Goal: Information Seeking & Learning: Understand process/instructions

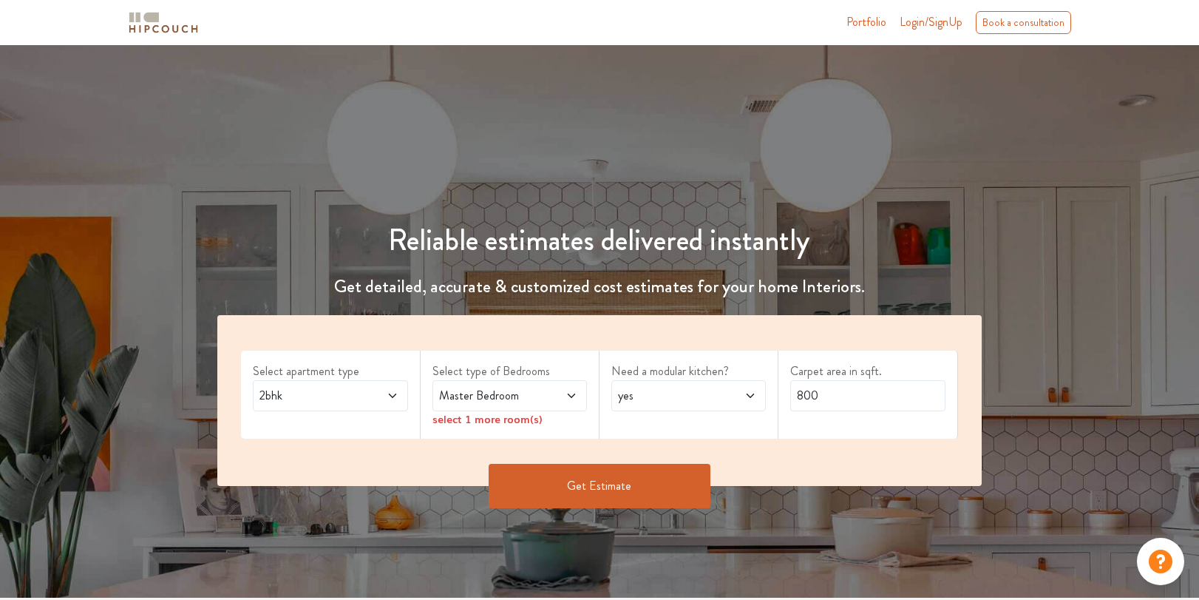
click at [393, 394] on icon at bounding box center [393, 396] width 12 height 12
click at [569, 397] on icon at bounding box center [572, 396] width 12 height 12
click at [749, 398] on icon at bounding box center [750, 396] width 12 height 12
click at [880, 395] on input "800" at bounding box center [867, 395] width 154 height 31
click at [899, 462] on div "Select apartment type 2bhk Select type of Bedrooms Master Bedroom select 1 more…" at bounding box center [599, 400] width 764 height 171
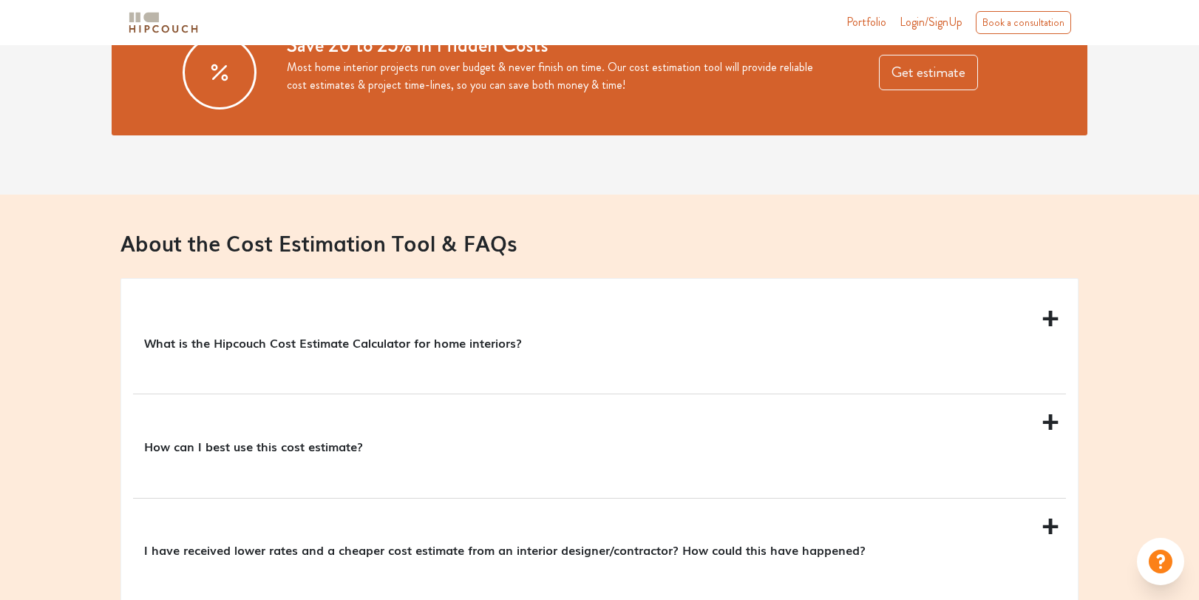
scroll to position [1257, 0]
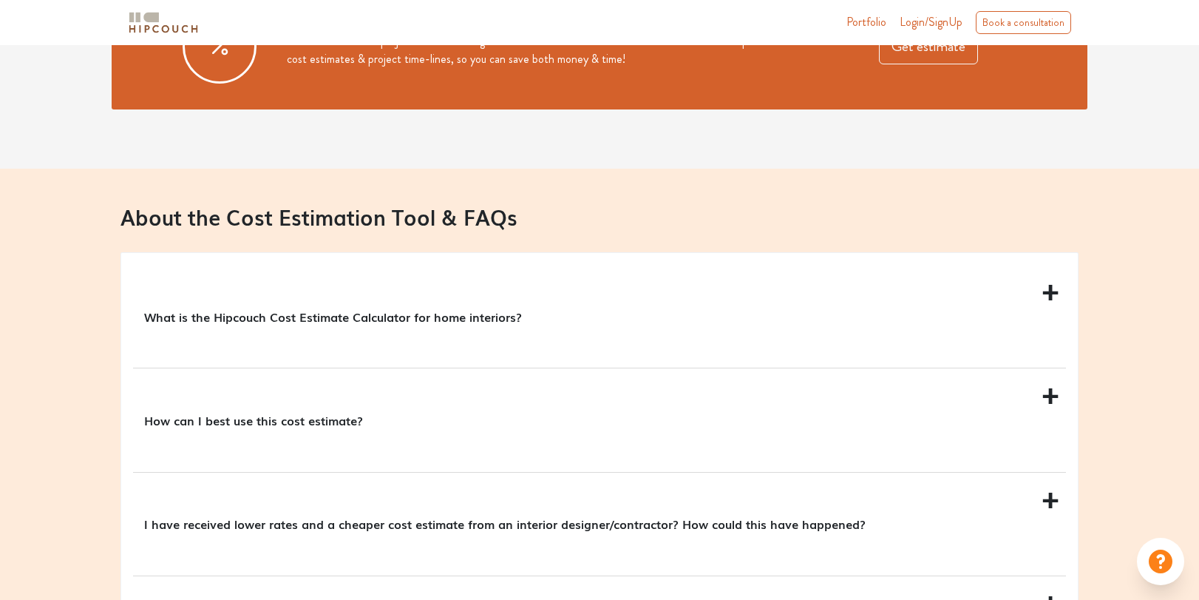
click at [227, 215] on h3 "About the Cost Estimation Tool & FAQs" at bounding box center [599, 216] width 958 height 25
drag, startPoint x: 270, startPoint y: 295, endPoint x: 517, endPoint y: 322, distance: 248.4
click at [517, 322] on div "What is the Hipcouch Cost Estimate Calculator for home interiors?" at bounding box center [599, 316] width 933 height 103
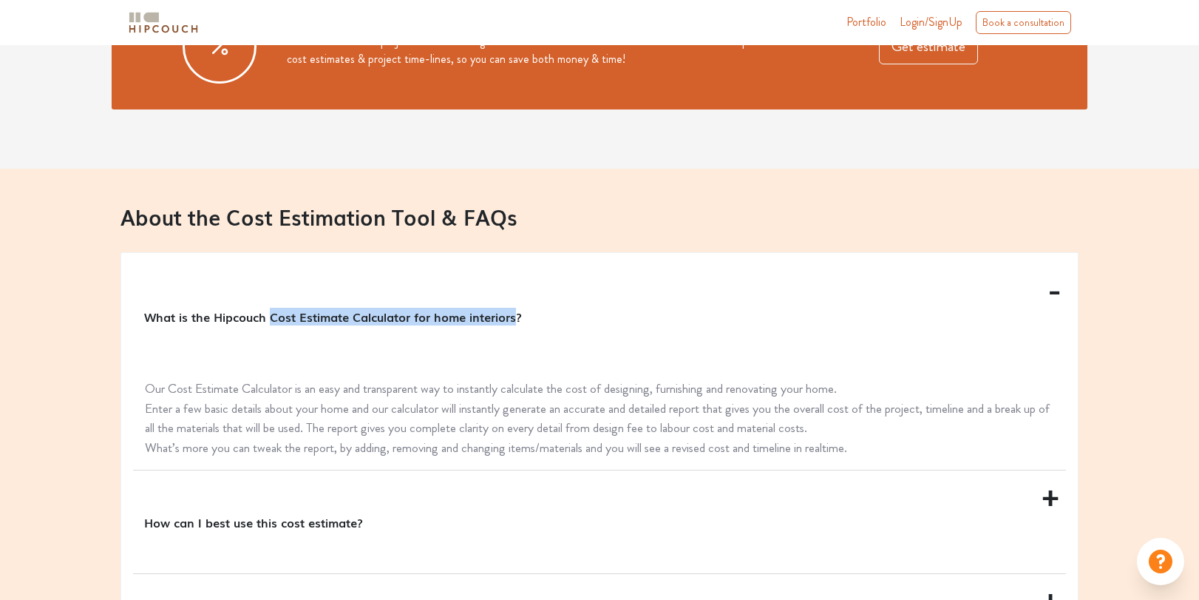
copy p "Cost Estimate Calculator for home interiors"
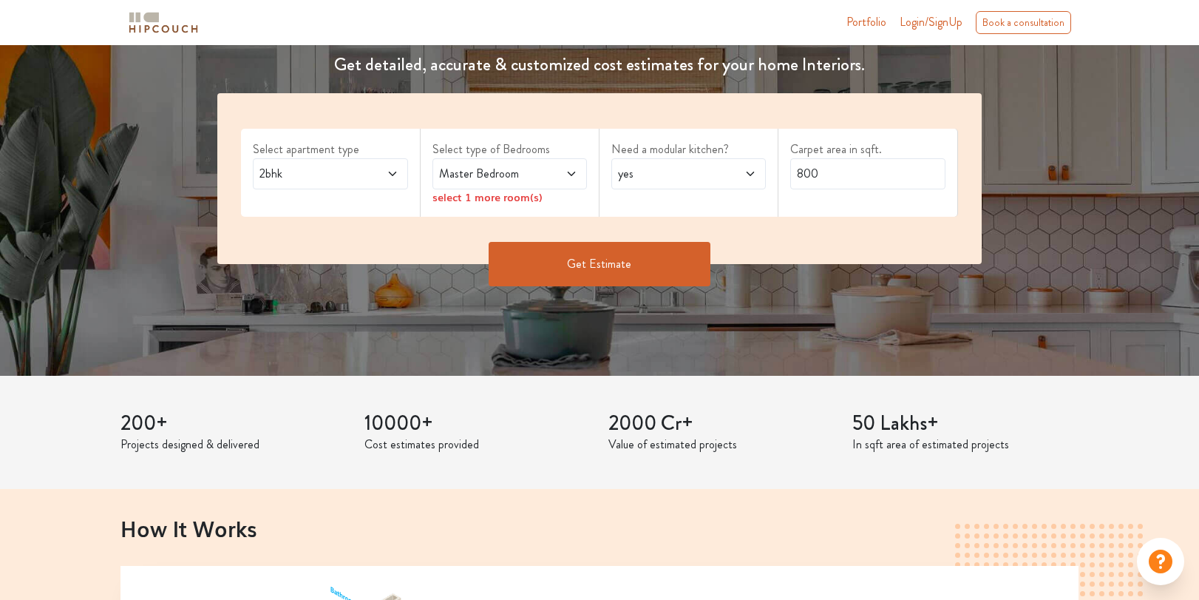
scroll to position [74, 0]
